Goal: Transaction & Acquisition: Purchase product/service

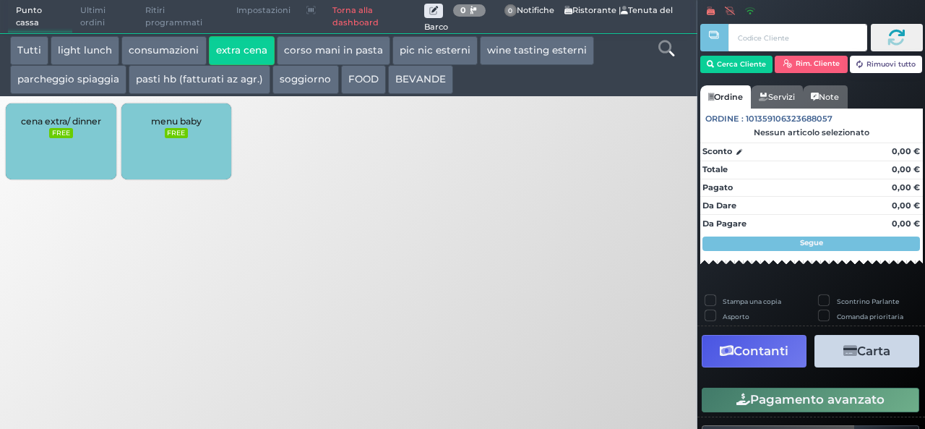
click at [164, 45] on button "consumazioni" at bounding box center [163, 50] width 85 height 29
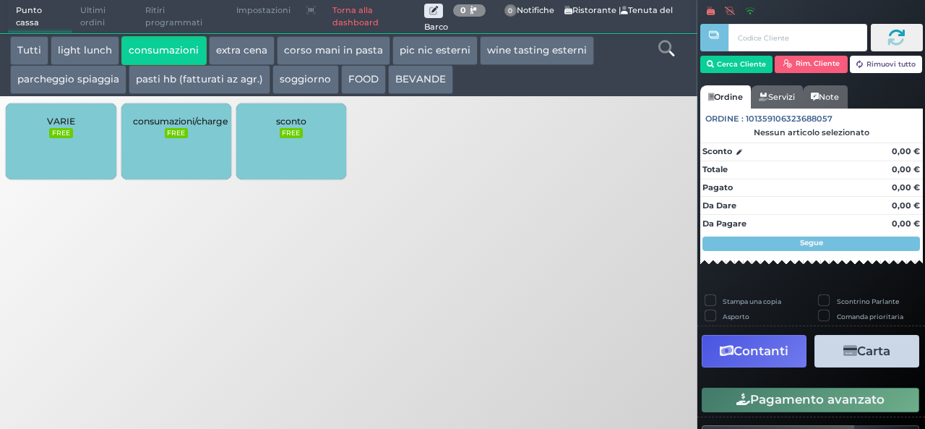
click at [244, 48] on button "extra cena" at bounding box center [242, 50] width 66 height 29
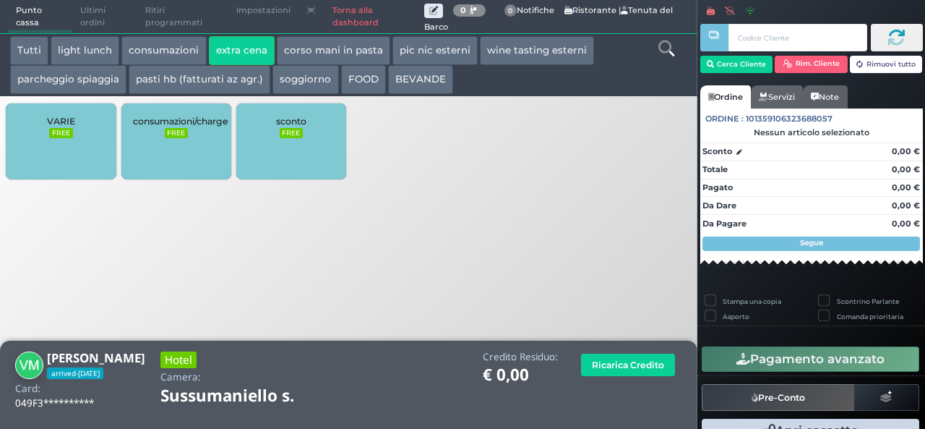
click at [230, 37] on button "extra cena" at bounding box center [242, 50] width 66 height 29
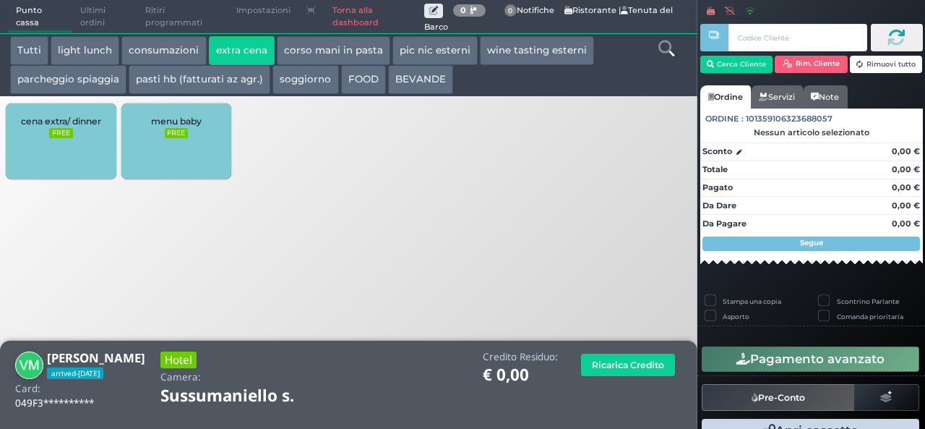
click at [80, 126] on span "cena extra/ dinner" at bounding box center [61, 121] width 80 height 11
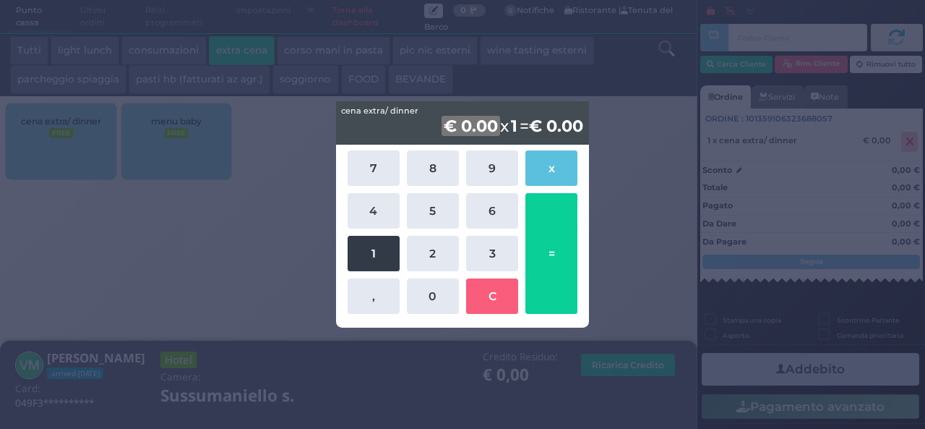
click at [382, 256] on button "1" at bounding box center [374, 253] width 52 height 35
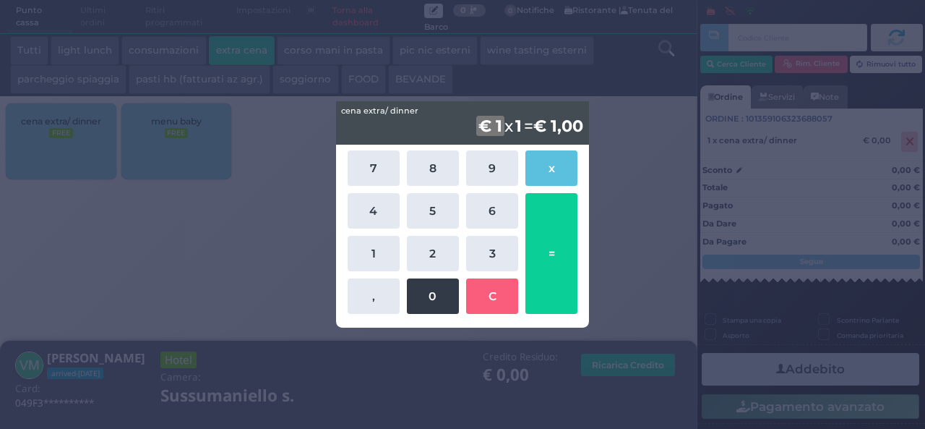
click at [434, 296] on button "0" at bounding box center [433, 295] width 52 height 35
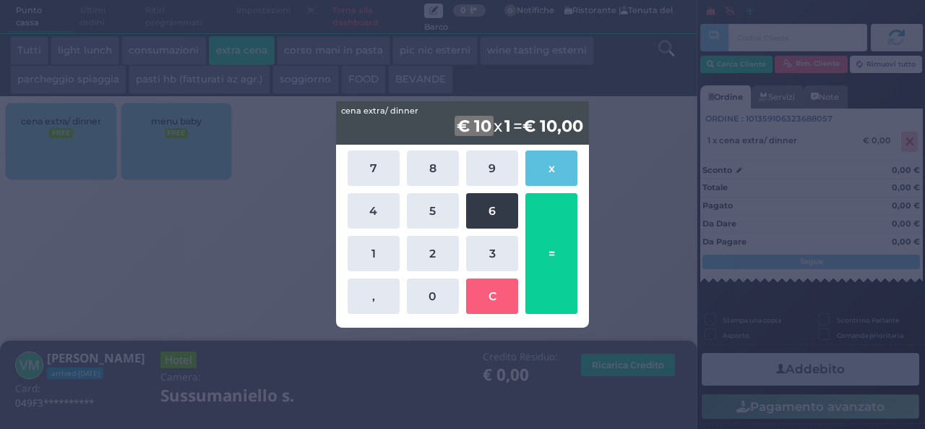
click at [496, 221] on button "6" at bounding box center [492, 210] width 52 height 35
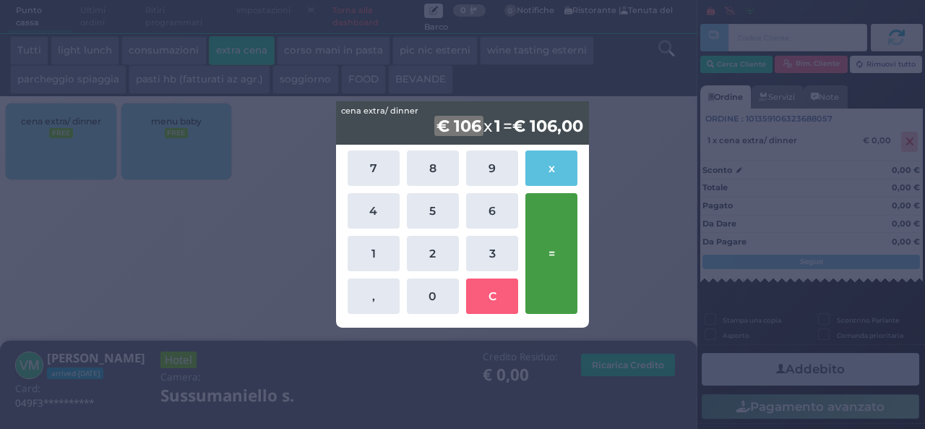
click at [553, 259] on button "=" at bounding box center [551, 253] width 52 height 121
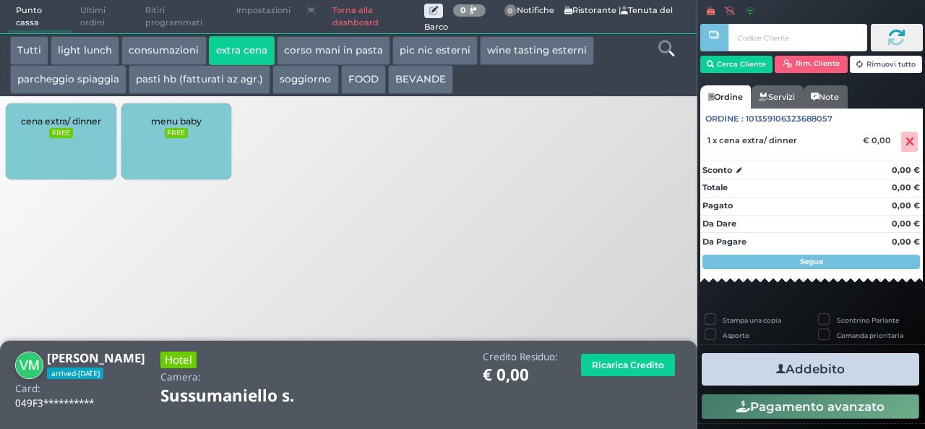
click at [85, 139] on div "cena extra/ dinner FREE" at bounding box center [61, 141] width 110 height 76
click at [64, 138] on small "FREE" at bounding box center [60, 133] width 23 height 10
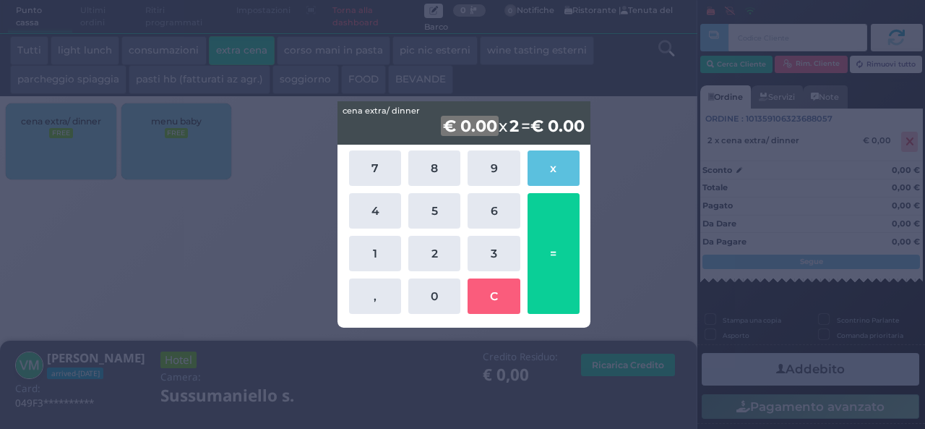
click at [510, 129] on b "2" at bounding box center [514, 126] width 14 height 20
click at [373, 262] on button "1" at bounding box center [375, 253] width 52 height 35
click at [467, 125] on b "€ 0.00" at bounding box center [473, 126] width 59 height 20
click at [373, 259] on button "1" at bounding box center [375, 253] width 52 height 35
click at [442, 298] on button "0" at bounding box center [434, 295] width 52 height 35
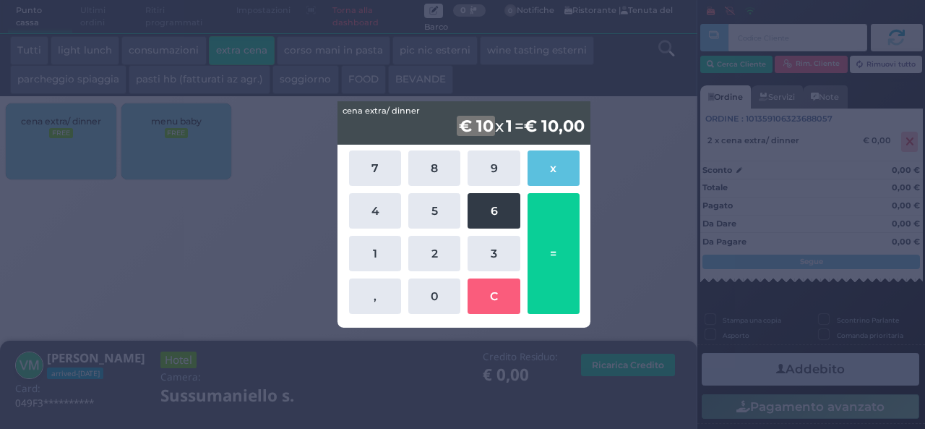
click at [481, 214] on button "6" at bounding box center [494, 210] width 52 height 35
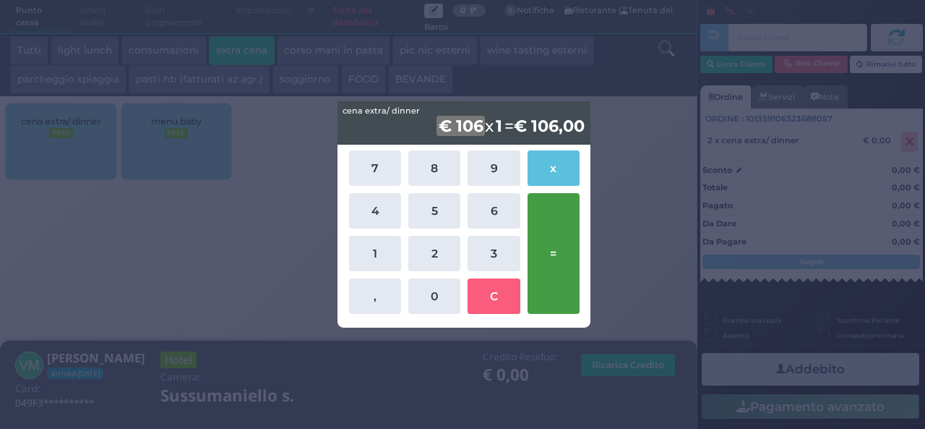
click at [561, 241] on button "=" at bounding box center [554, 253] width 52 height 121
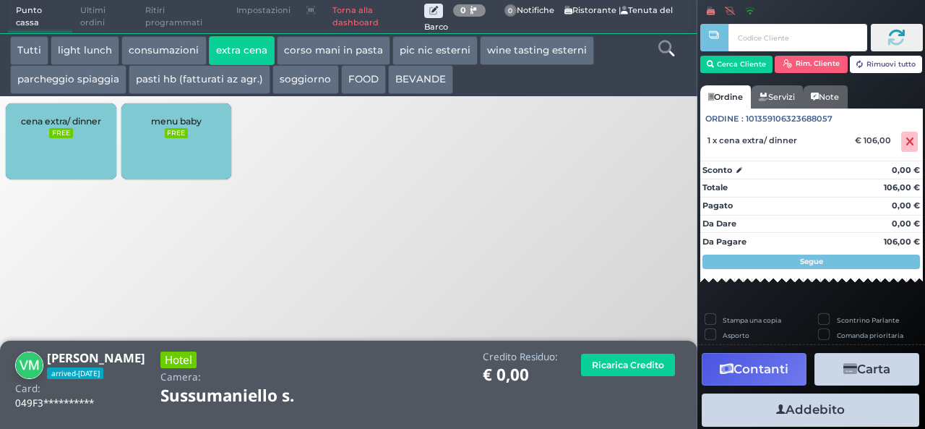
click at [822, 410] on button "Addebito" at bounding box center [811, 409] width 218 height 33
